Goal: Task Accomplishment & Management: Manage account settings

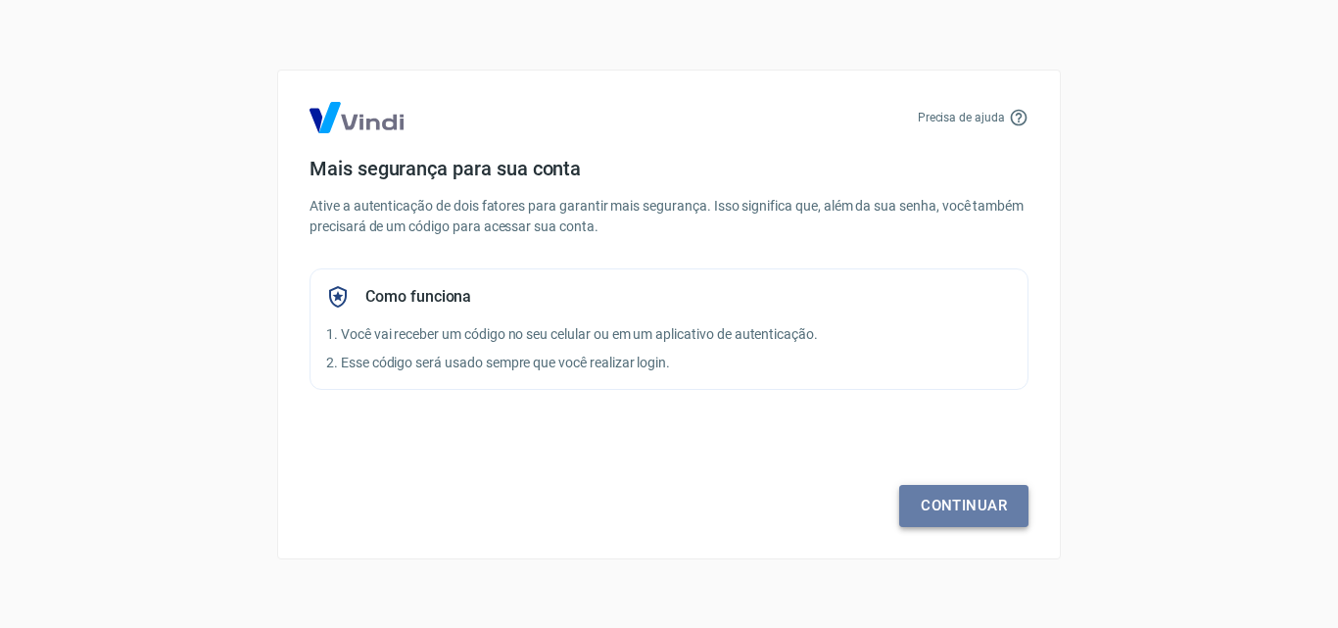
click at [969, 517] on link "Continuar" at bounding box center [963, 505] width 129 height 41
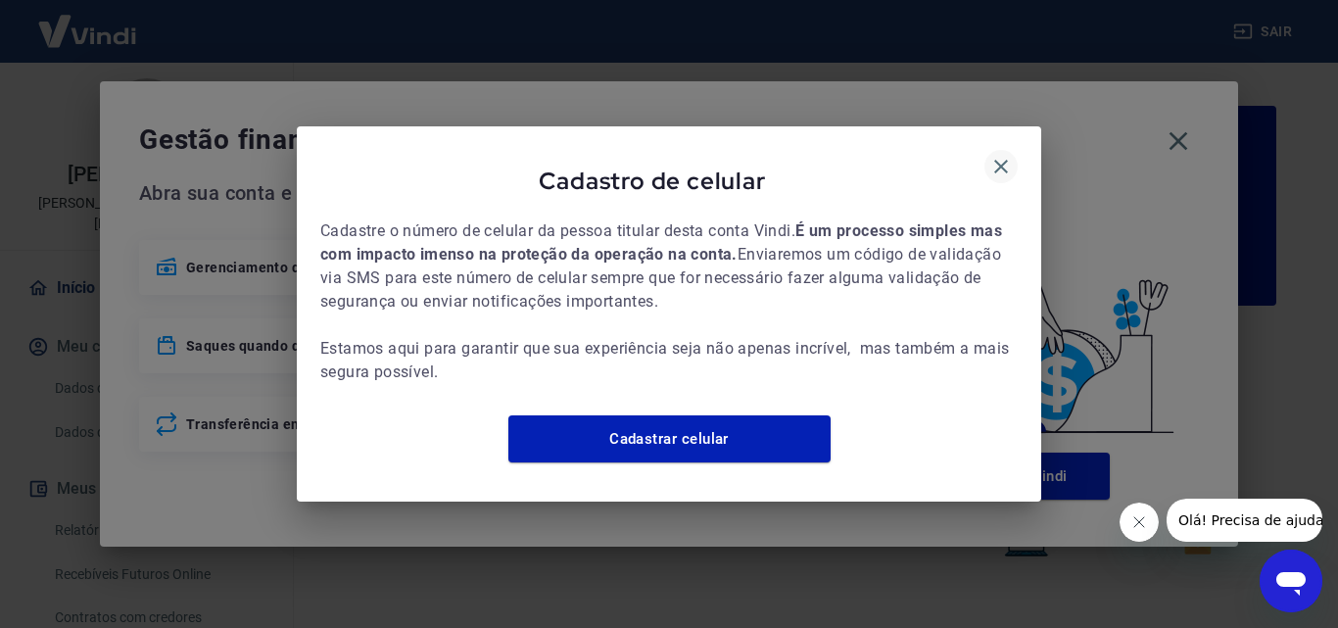
click at [1004, 161] on icon "button" at bounding box center [1002, 167] width 24 height 24
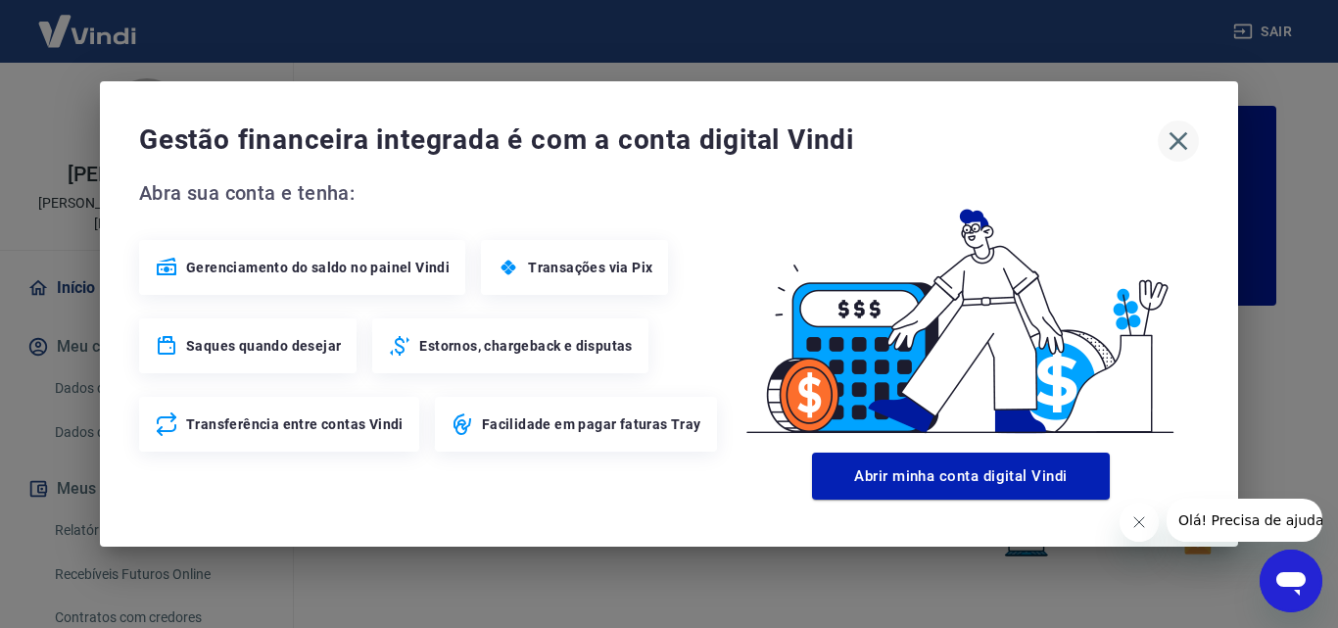
click at [1183, 136] on icon "button" at bounding box center [1179, 141] width 19 height 19
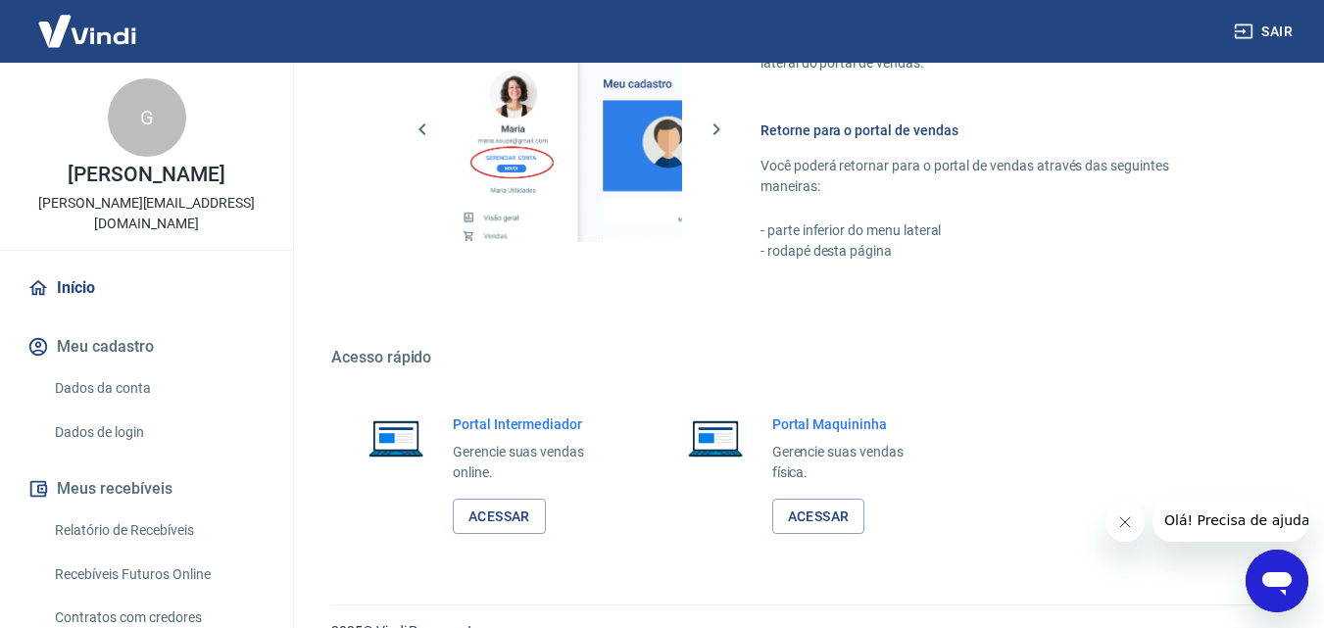
scroll to position [1183, 0]
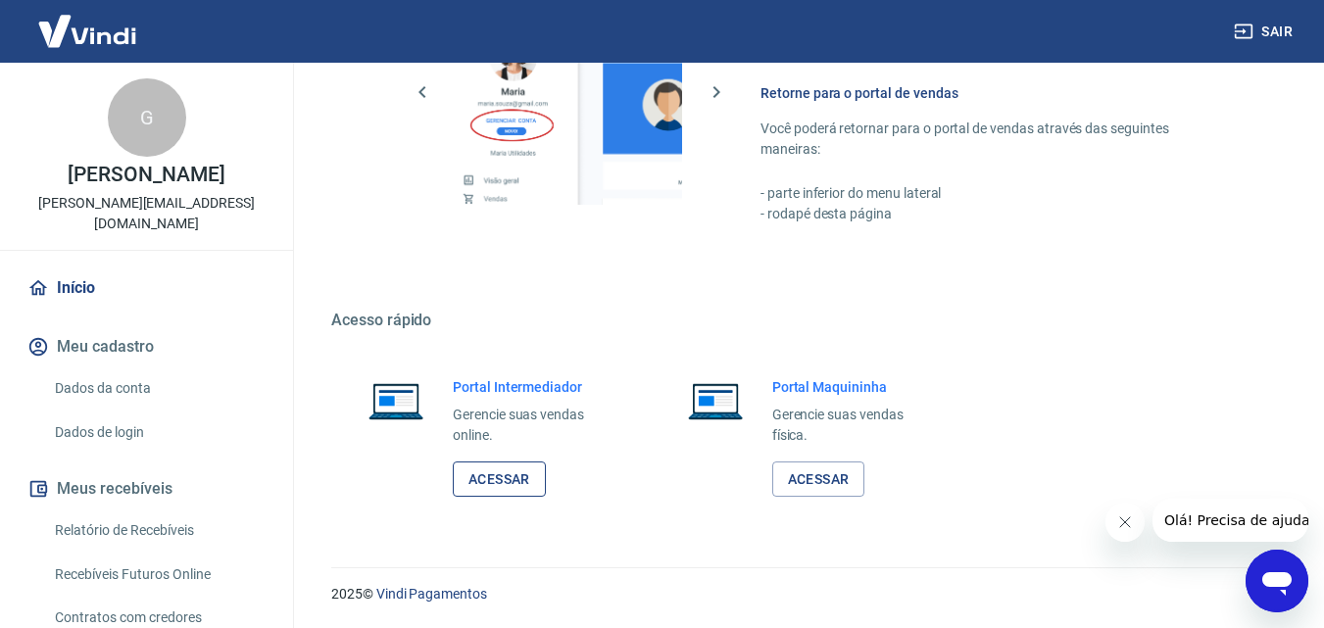
click at [529, 478] on link "Acessar" at bounding box center [499, 479] width 93 height 36
